Goal: Task Accomplishment & Management: Manage account settings

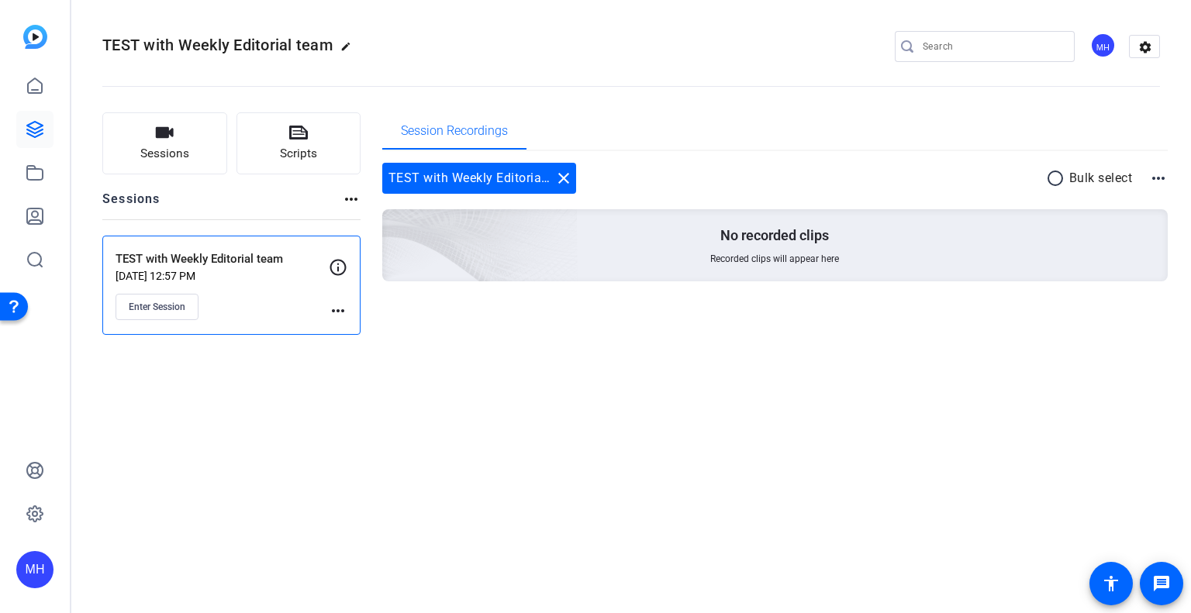
click at [440, 343] on div "Sessions Scripts Sessions more_horiz TEST with Weekly Editorial team [DATE] 12:…" at bounding box center [630, 223] width 1119 height 261
click at [170, 312] on button "Enter Session" at bounding box center [156, 307] width 83 height 26
click at [336, 266] on icon at bounding box center [338, 267] width 16 height 16
click at [341, 305] on mat-icon "more_horiz" at bounding box center [338, 311] width 19 height 19
click at [350, 335] on span "Edit Session" at bounding box center [376, 332] width 71 height 19
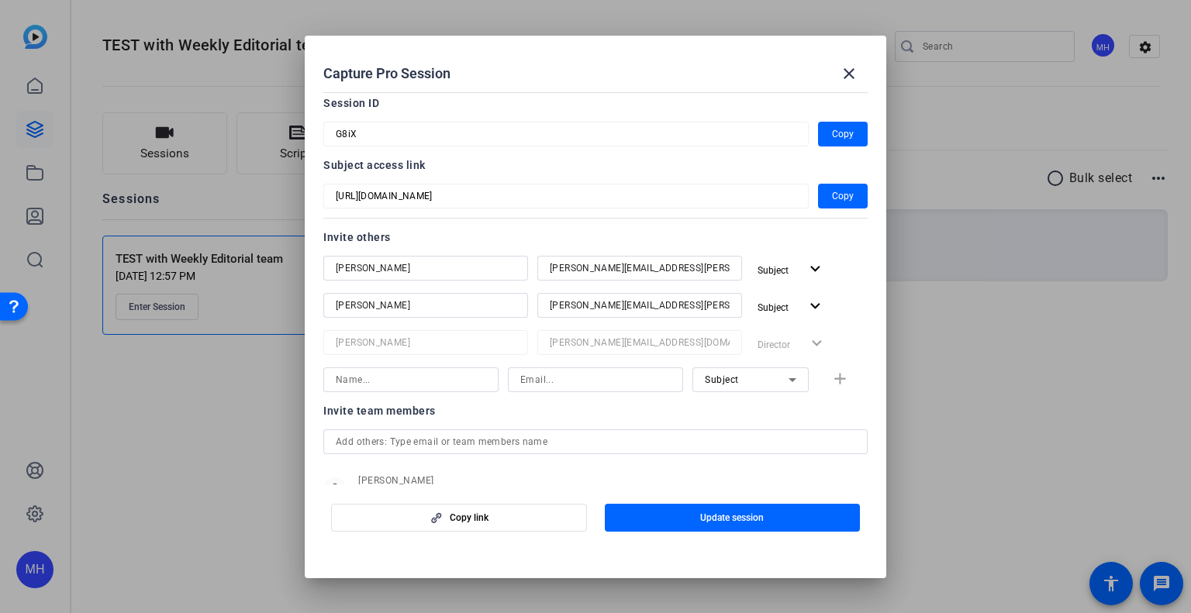
scroll to position [70, 0]
click at [458, 376] on input at bounding box center [411, 380] width 150 height 19
type input "[PERSON_NAME]"
click at [527, 378] on input at bounding box center [595, 380] width 150 height 19
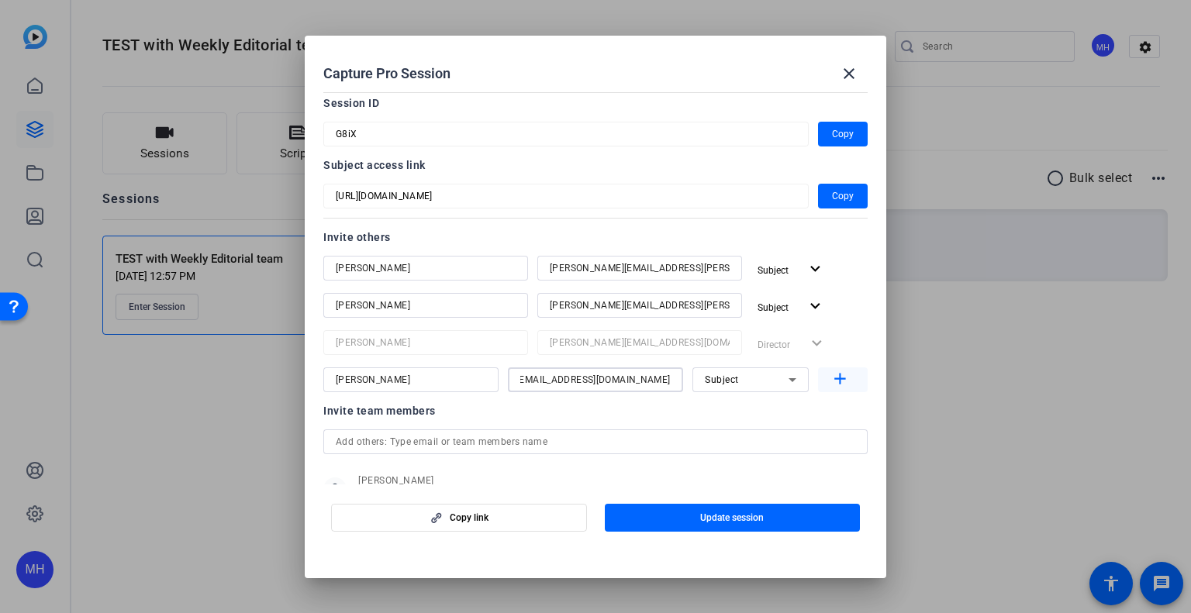
type input "amber.goettlich@thermofisher.com"
click at [830, 381] on mat-icon "add" at bounding box center [839, 379] width 19 height 19
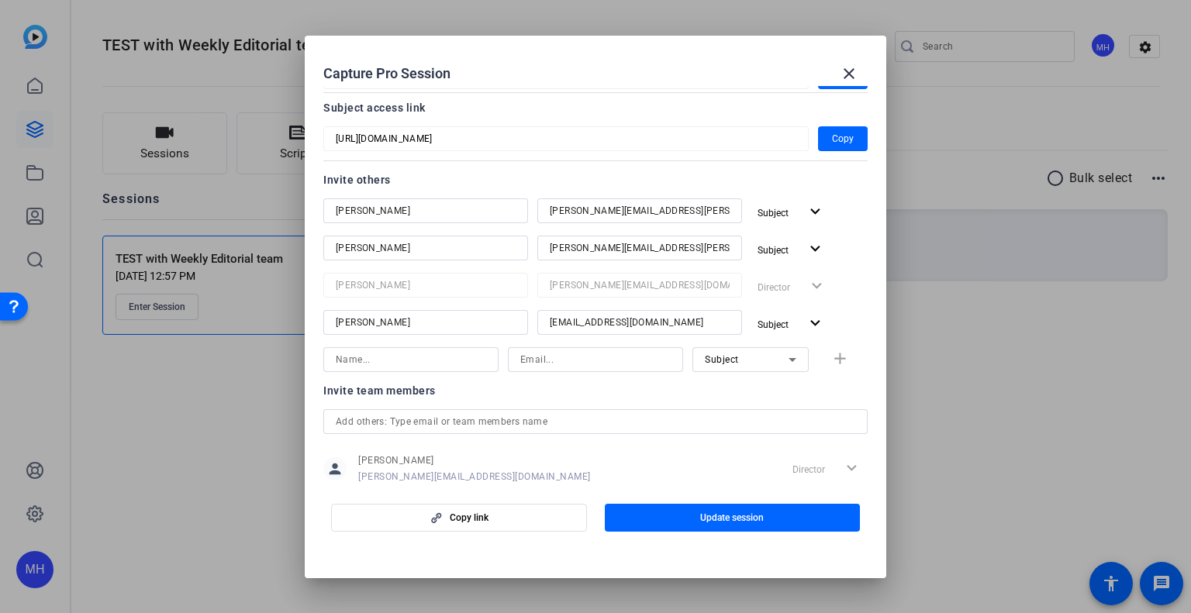
scroll to position [129, 0]
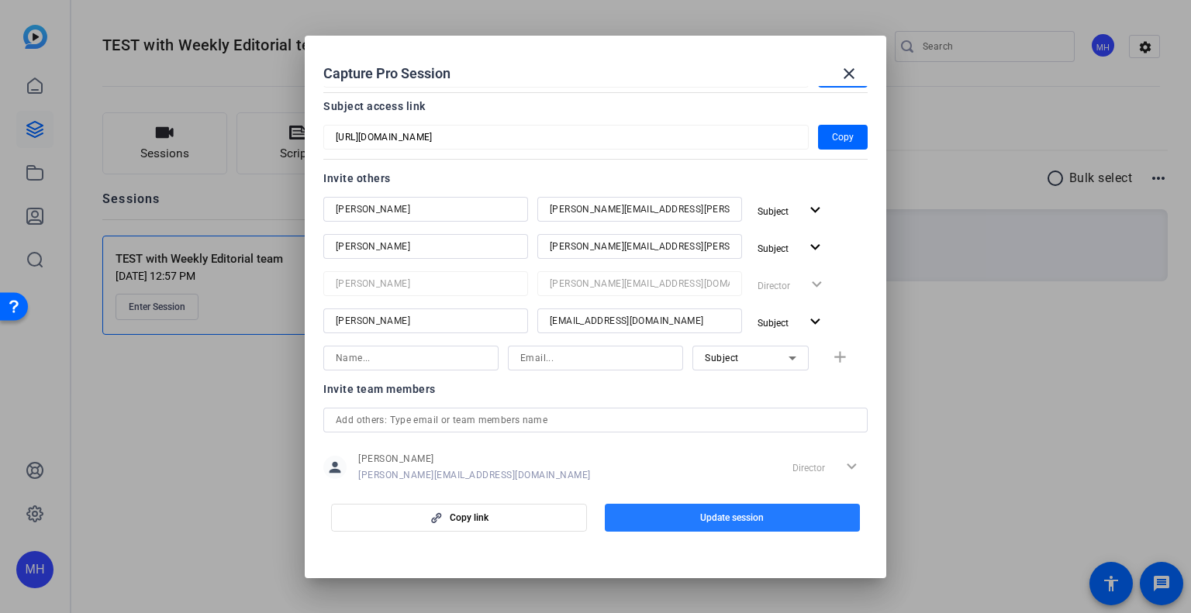
click at [694, 512] on span "button" at bounding box center [733, 517] width 256 height 37
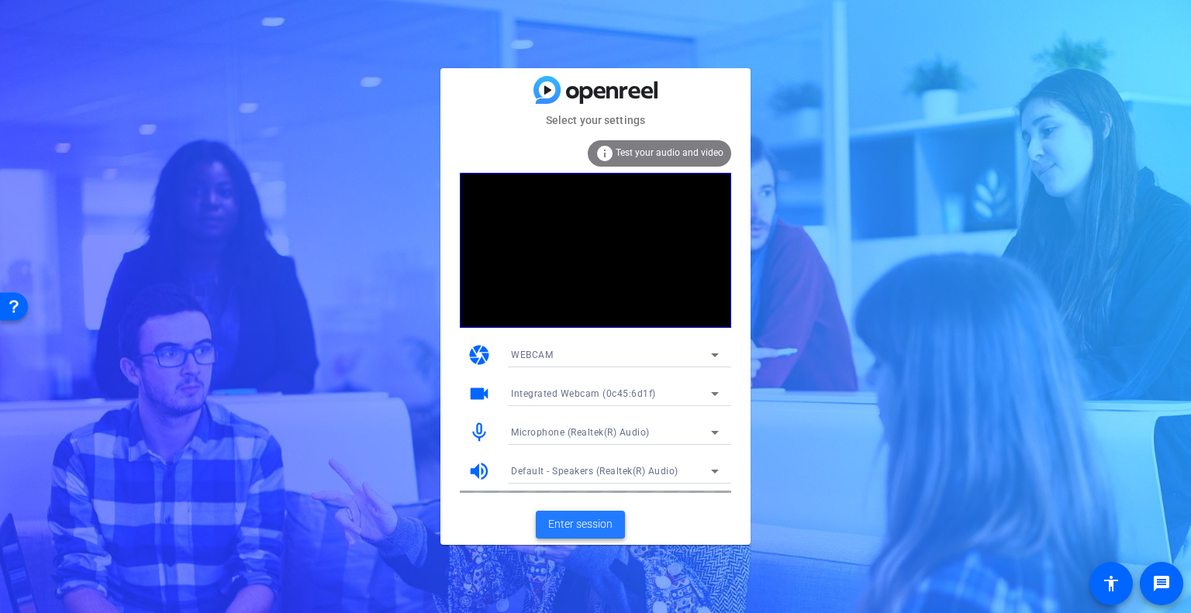
click at [611, 514] on span at bounding box center [580, 524] width 89 height 37
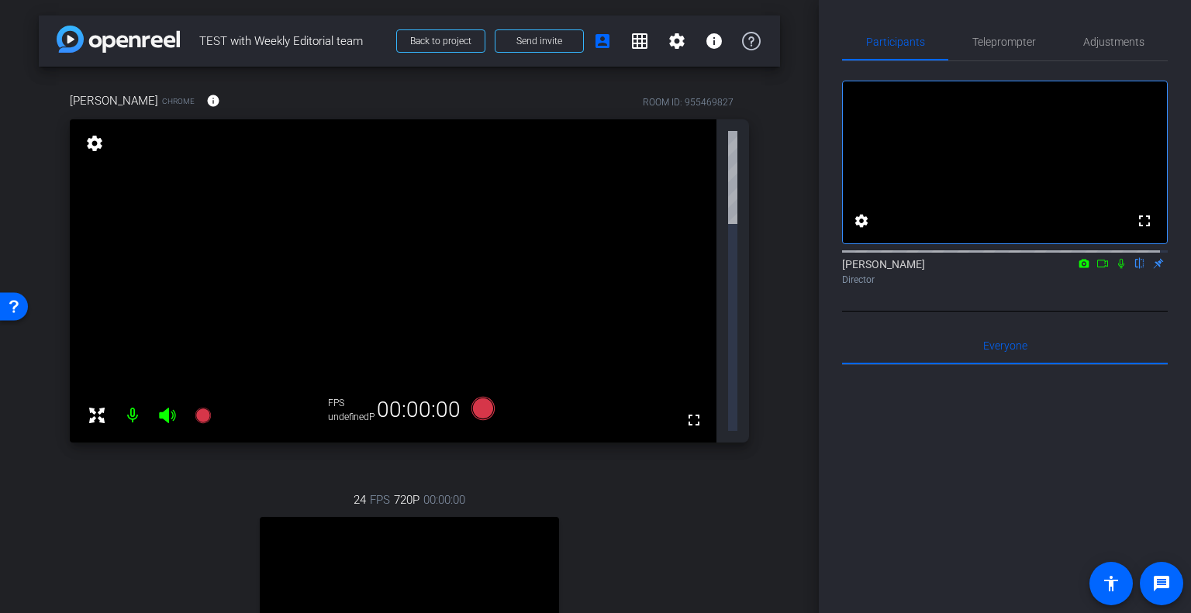
click at [1115, 269] on icon at bounding box center [1121, 263] width 12 height 11
click at [132, 400] on mat-icon at bounding box center [132, 415] width 31 height 31
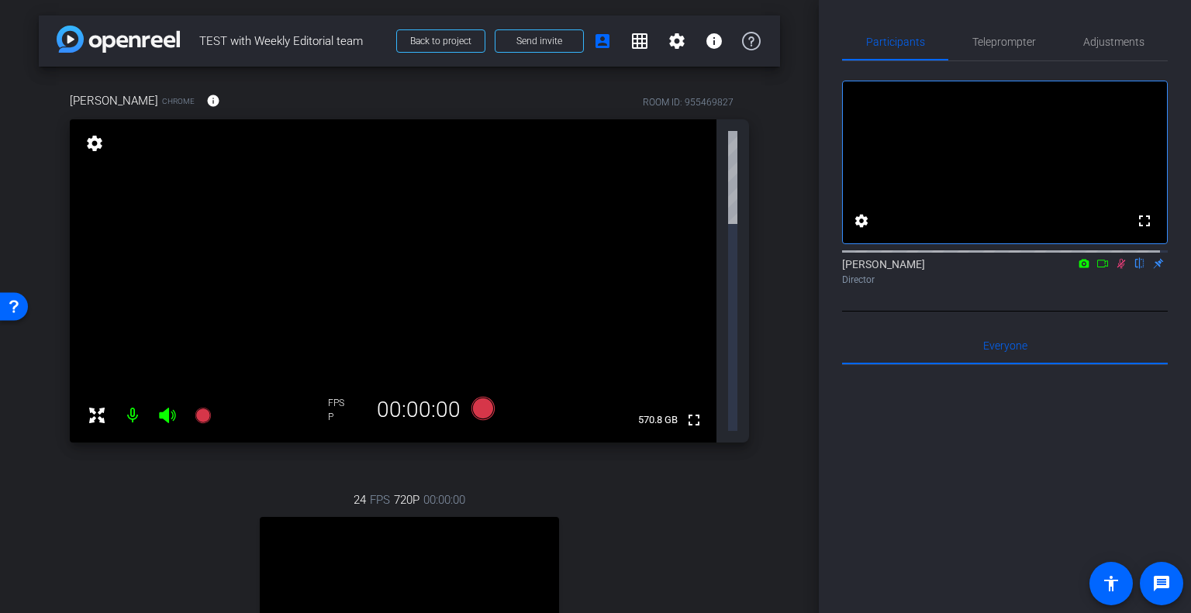
click at [132, 400] on mat-icon at bounding box center [132, 415] width 31 height 31
click at [1117, 269] on icon at bounding box center [1121, 264] width 9 height 10
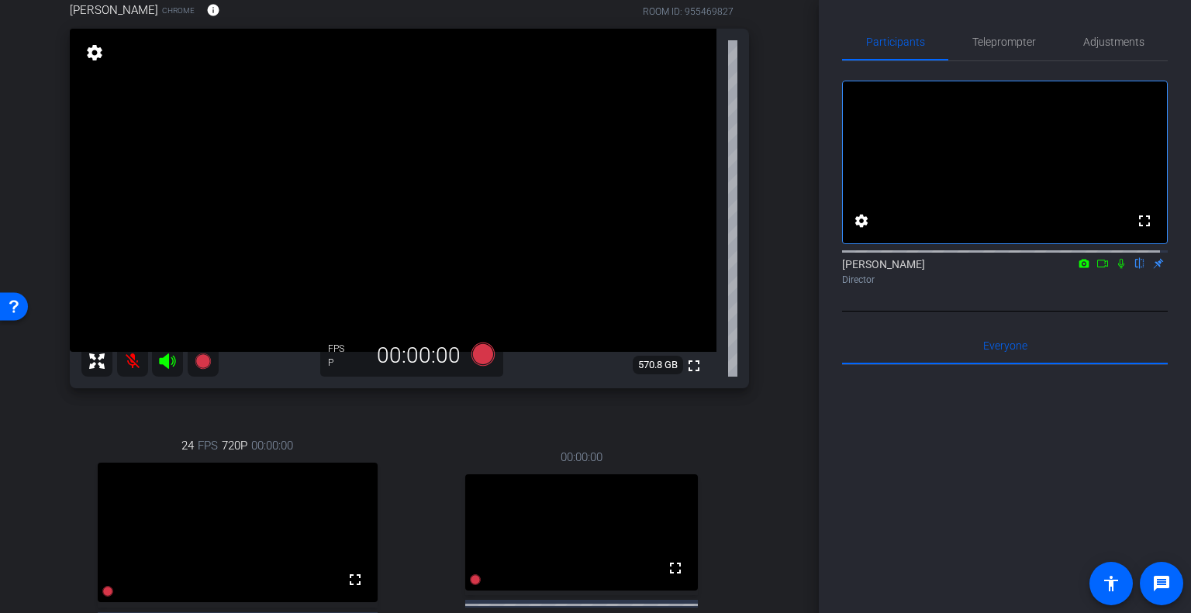
scroll to position [88, 0]
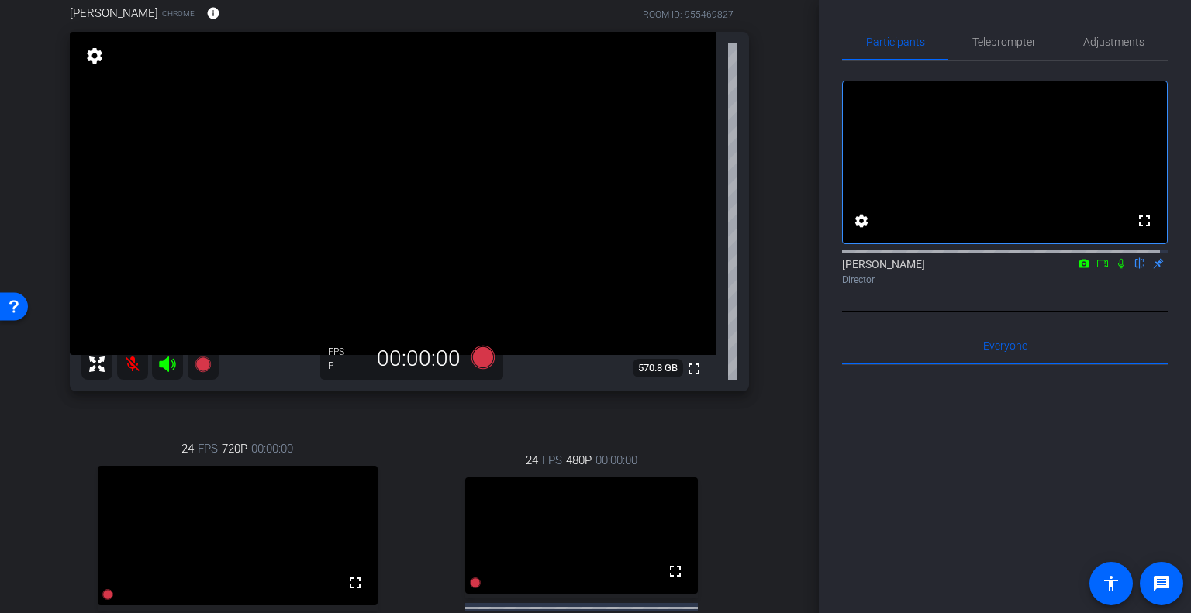
click at [1115, 269] on icon at bounding box center [1121, 263] width 12 height 11
click at [1112, 271] on mat-icon at bounding box center [1121, 264] width 19 height 14
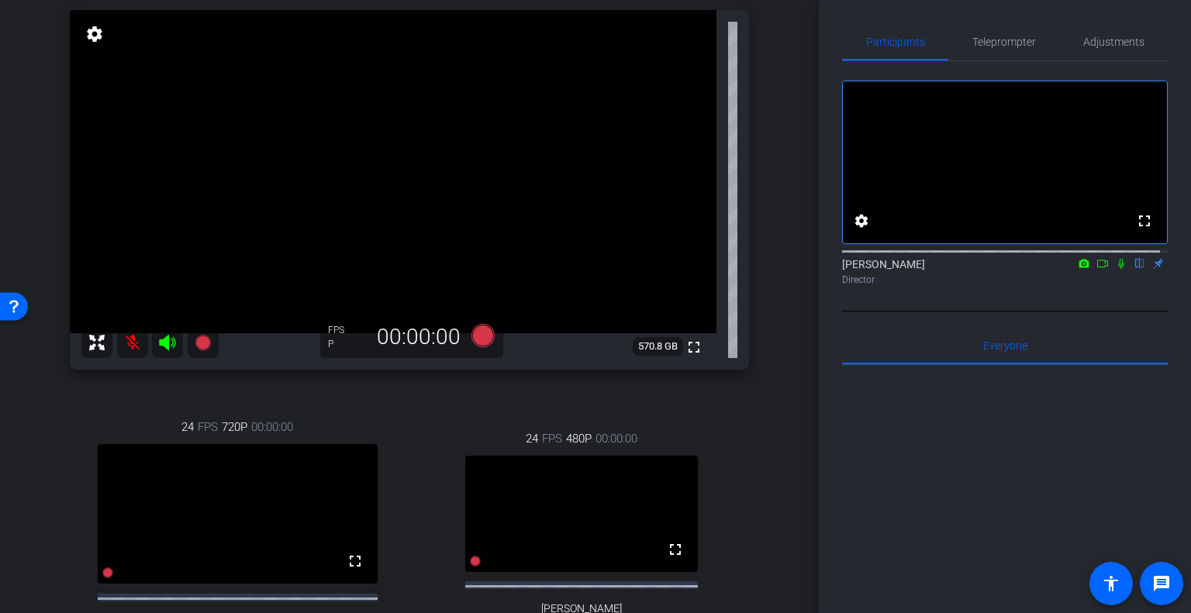
scroll to position [109, 0]
